Goal: Manage account settings

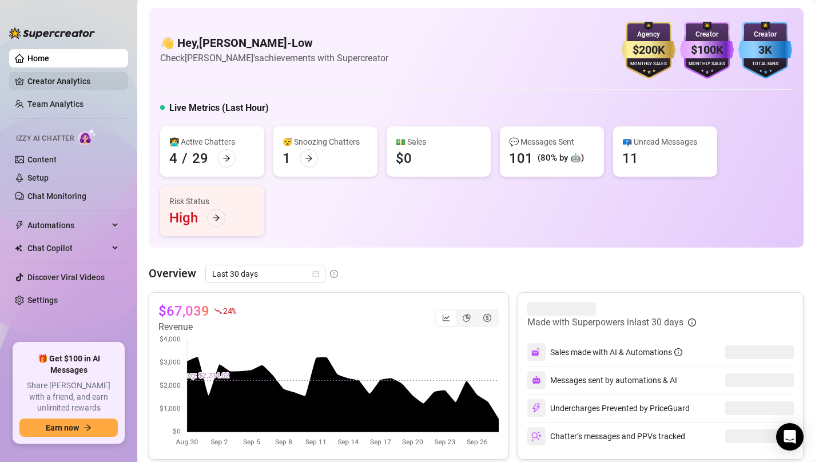
click at [58, 84] on link "Creator Analytics" at bounding box center [72, 81] width 91 height 18
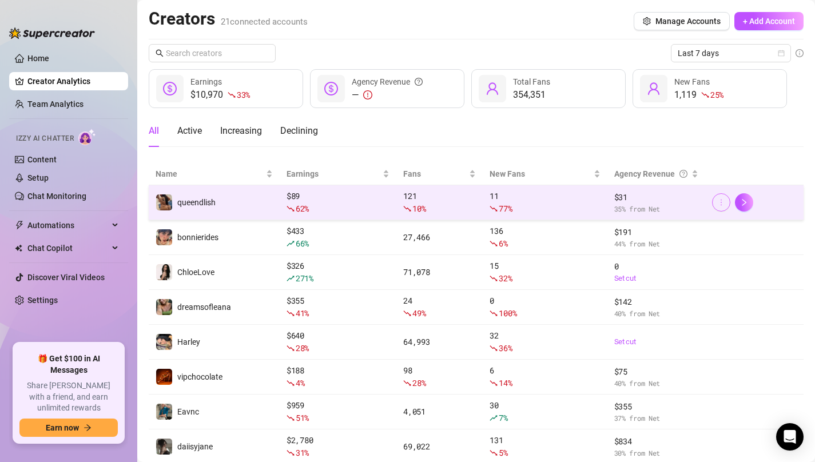
click at [722, 198] on icon "more" at bounding box center [721, 202] width 8 height 8
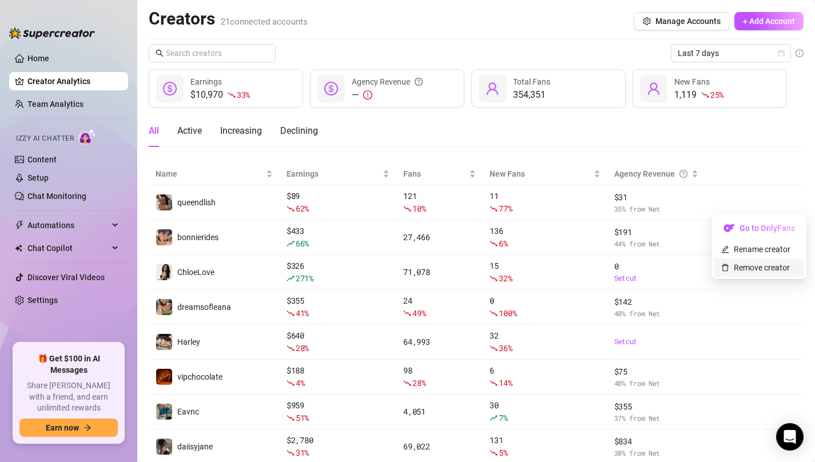
click at [747, 268] on link "Remove creator" at bounding box center [755, 267] width 69 height 9
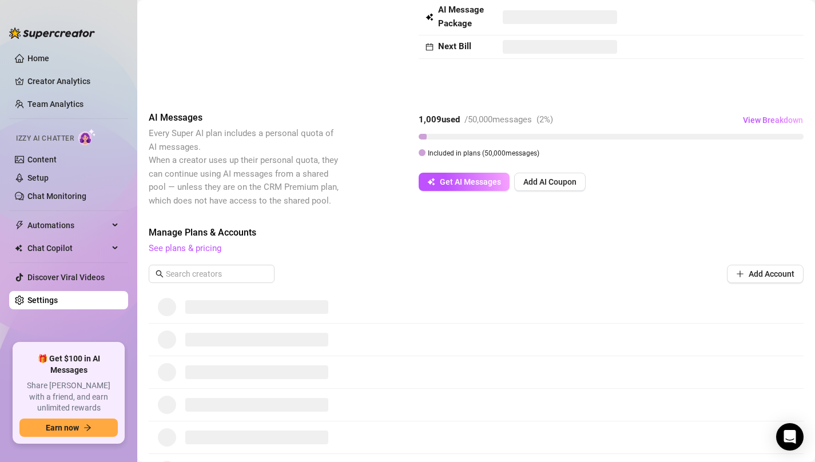
scroll to position [110, 0]
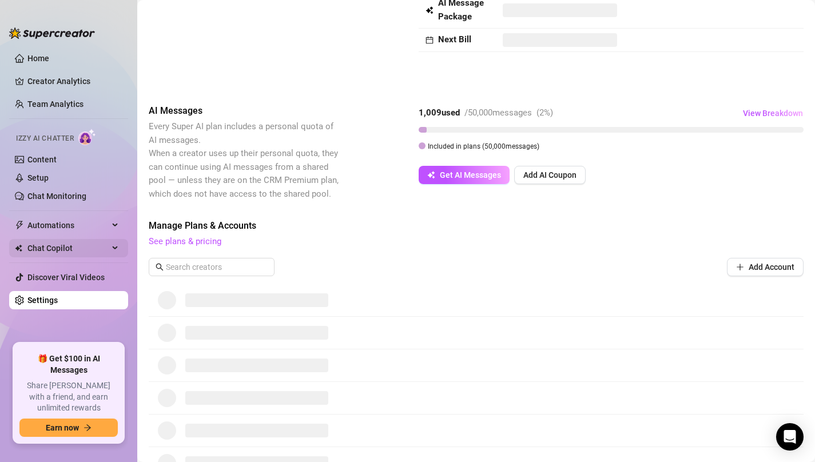
click at [51, 243] on span "Chat Copilot" at bounding box center [67, 248] width 81 height 18
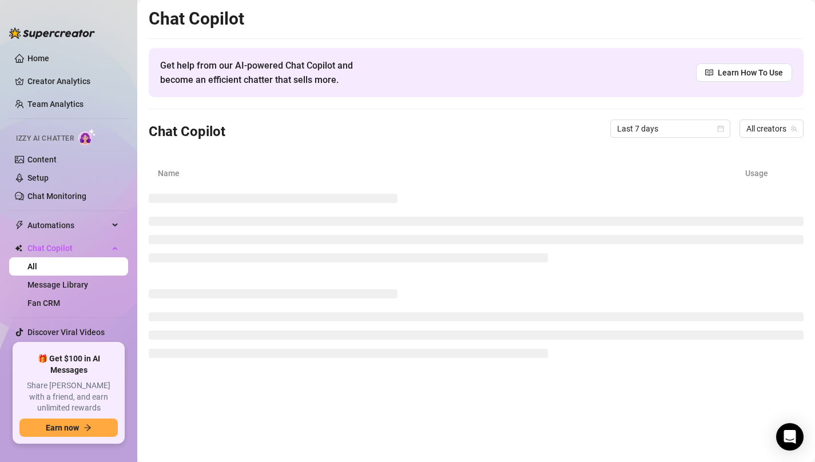
click at [46, 147] on div "Izzy AI Chatter" at bounding box center [67, 137] width 121 height 26
click at [44, 158] on link "Content" at bounding box center [41, 159] width 29 height 9
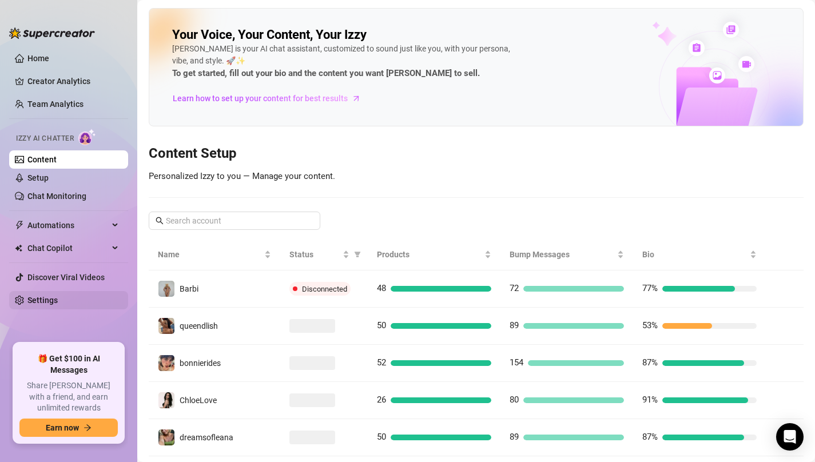
click at [47, 301] on link "Settings" at bounding box center [42, 300] width 30 height 9
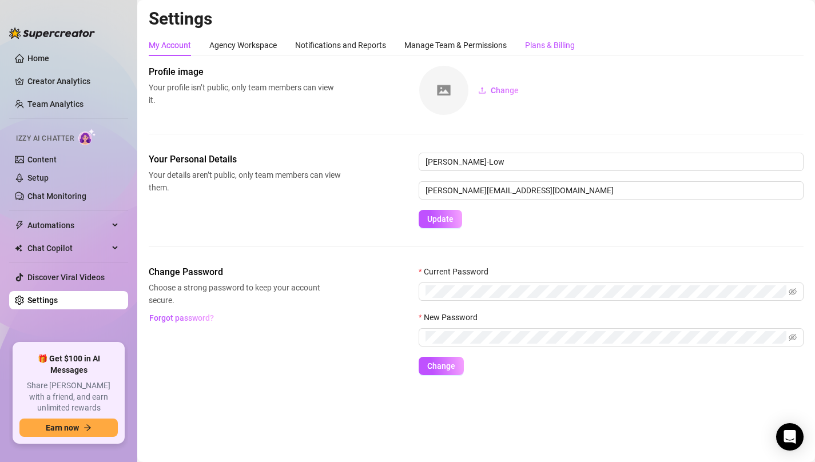
click at [556, 50] on div "Plans & Billing" at bounding box center [550, 45] width 50 height 13
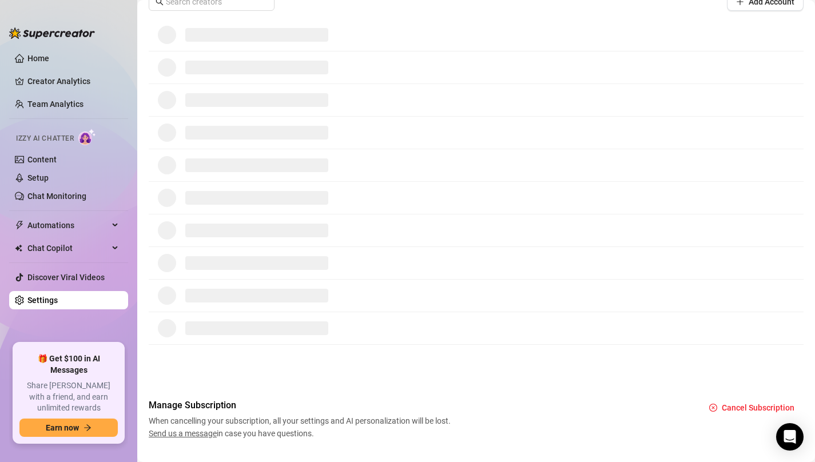
scroll to position [401, 0]
